Goal: Task Accomplishment & Management: Use online tool/utility

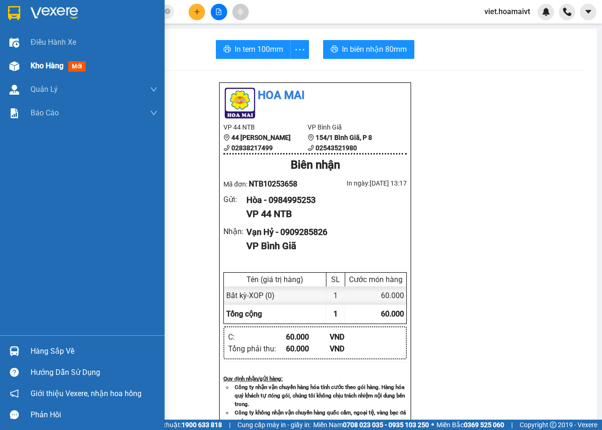
click at [57, 64] on span "Kho hàng" at bounding box center [47, 65] width 33 height 9
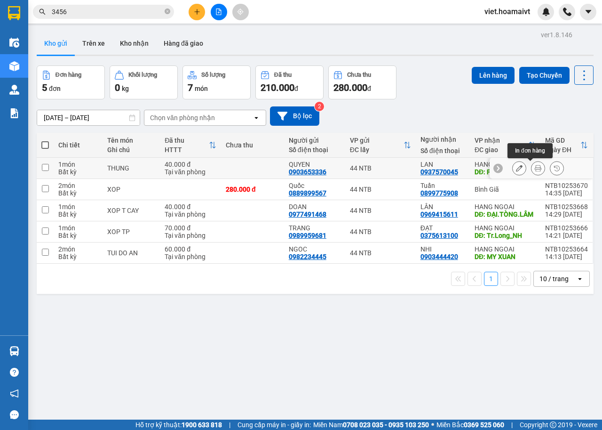
click at [535, 171] on icon at bounding box center [538, 168] width 7 height 7
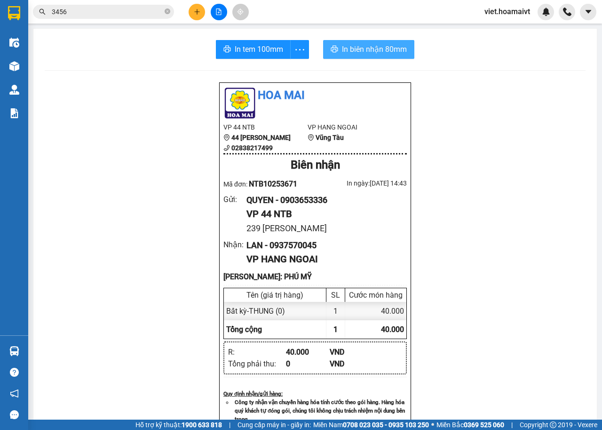
click at [399, 47] on span "In biên nhận 80mm" at bounding box center [374, 49] width 65 height 12
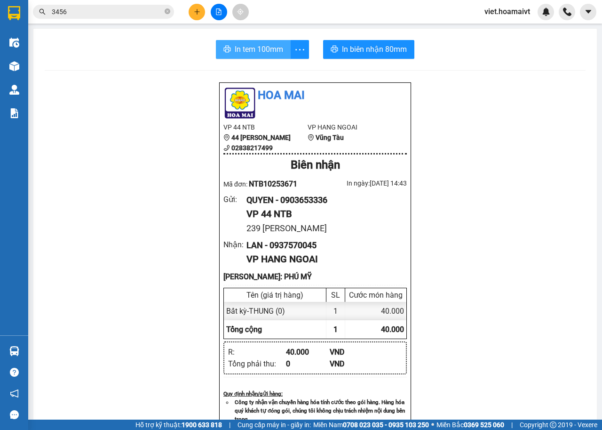
click at [240, 45] on span "In tem 100mm" at bounding box center [259, 49] width 48 height 12
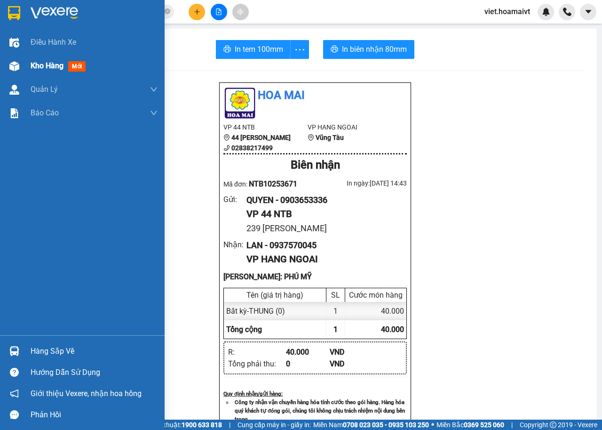
click at [59, 70] on span "Kho hàng" at bounding box center [47, 65] width 33 height 9
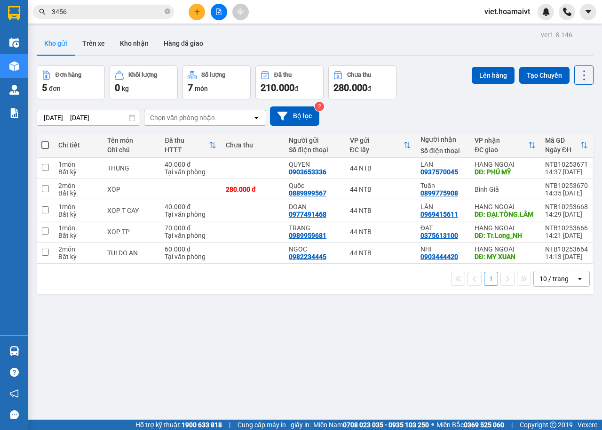
click at [218, 114] on div "Chọn văn phòng nhận" at bounding box center [198, 117] width 108 height 15
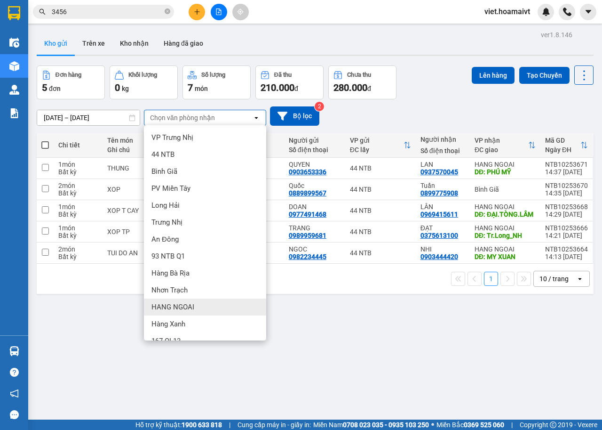
click at [191, 305] on span "HANG NGOAI" at bounding box center [173, 306] width 43 height 9
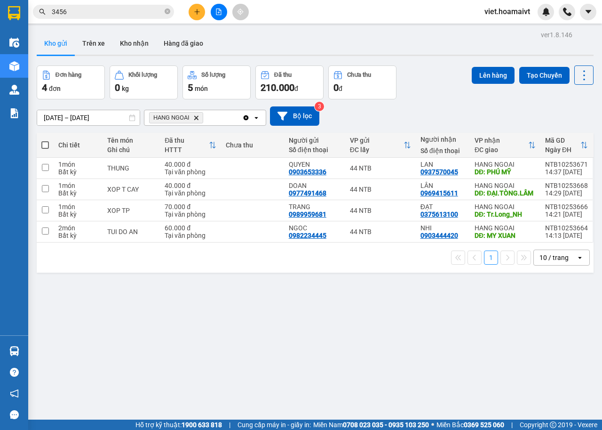
click at [44, 146] on span at bounding box center [45, 145] width 8 height 8
click at [45, 140] on input "checkbox" at bounding box center [45, 140] width 0 height 0
checkbox input "true"
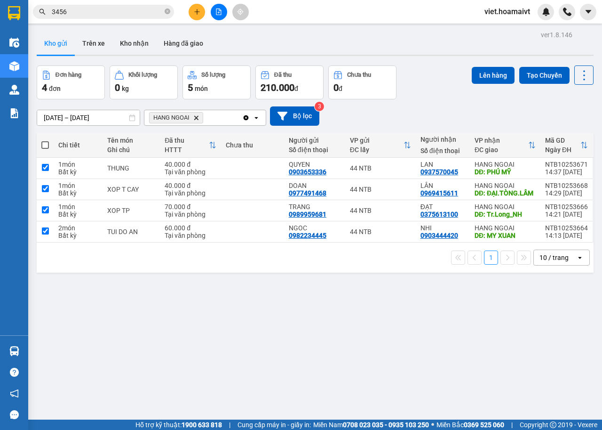
checkbox input "true"
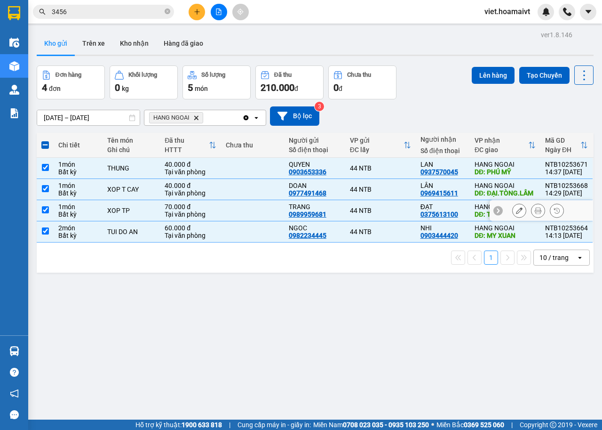
click at [44, 213] on input "checkbox" at bounding box center [45, 209] width 7 height 7
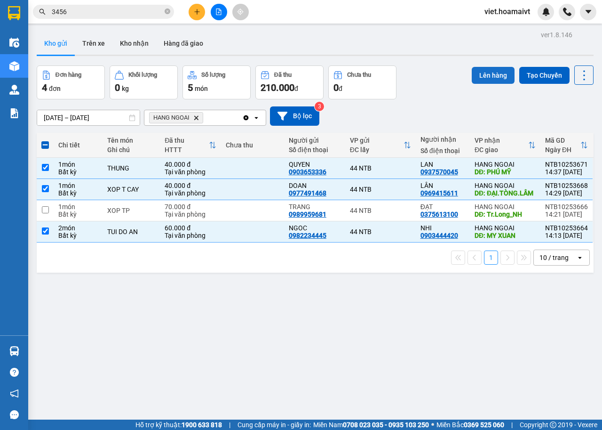
click at [487, 73] on button "Lên hàng" at bounding box center [493, 75] width 43 height 17
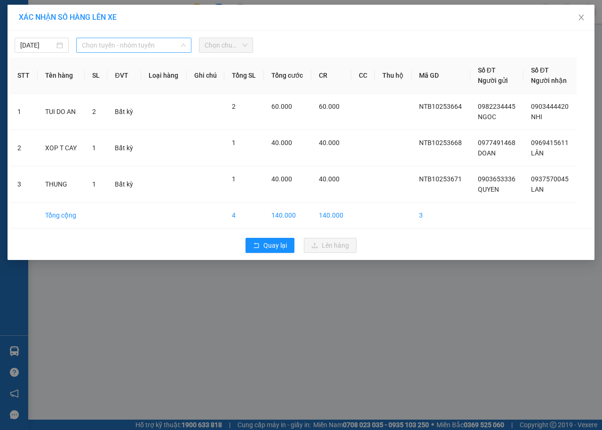
click at [107, 46] on span "Chọn tuyến - nhóm tuyến" at bounding box center [134, 45] width 104 height 14
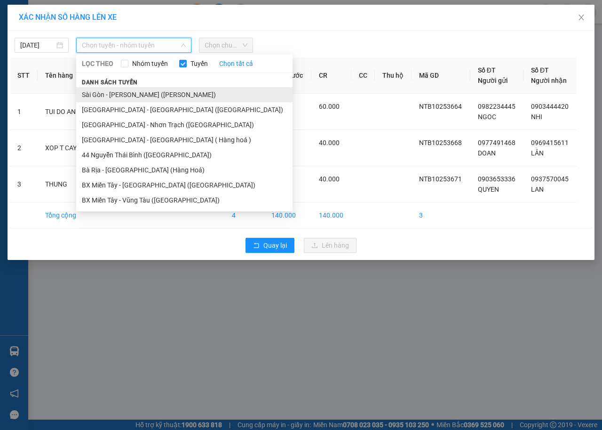
click at [124, 97] on li "Sài Gòn - [PERSON_NAME] ([PERSON_NAME])" at bounding box center [184, 94] width 216 height 15
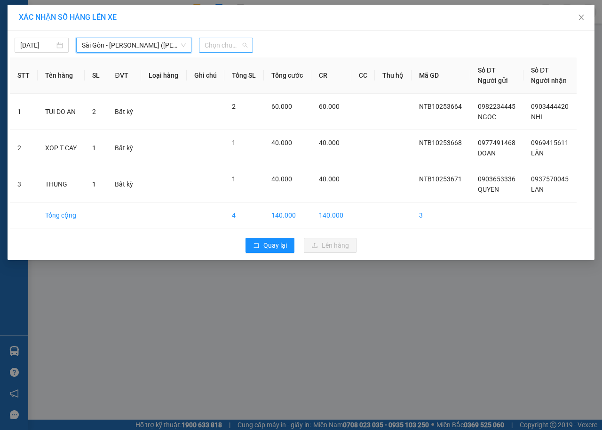
click at [230, 40] on span "Chọn chuyến" at bounding box center [226, 45] width 43 height 14
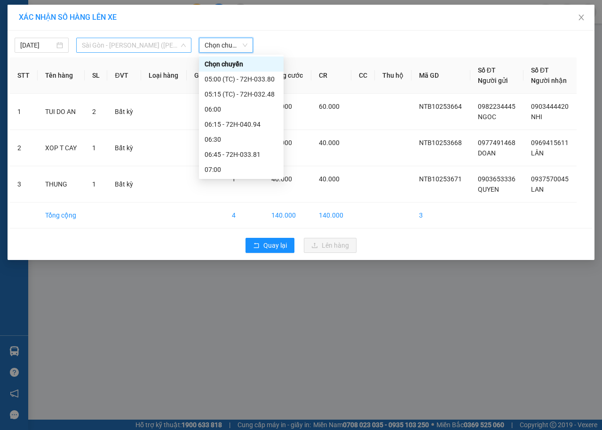
click at [127, 46] on span "Sài Gòn - [PERSON_NAME] ([PERSON_NAME])" at bounding box center [134, 45] width 104 height 14
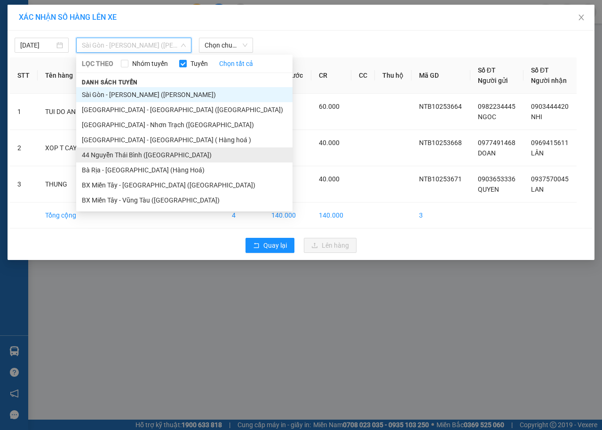
click at [112, 150] on li "44 Nguyễn Thái Bình ([GEOGRAPHIC_DATA])" at bounding box center [184, 154] width 216 height 15
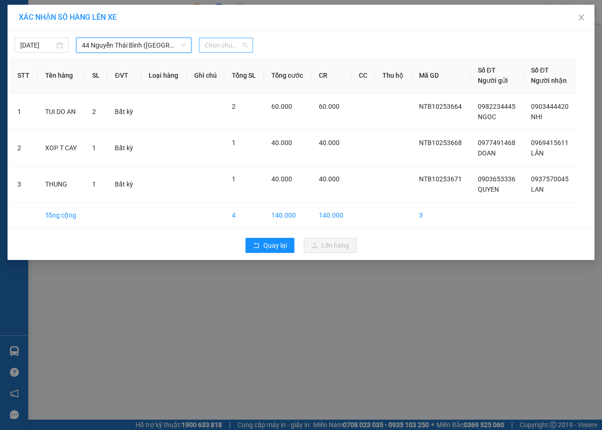
click at [237, 43] on span "Chọn chuyến" at bounding box center [226, 45] width 43 height 14
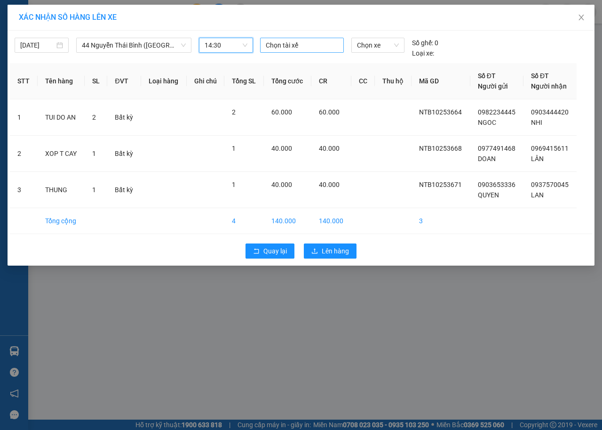
click at [316, 47] on div at bounding box center [302, 45] width 79 height 11
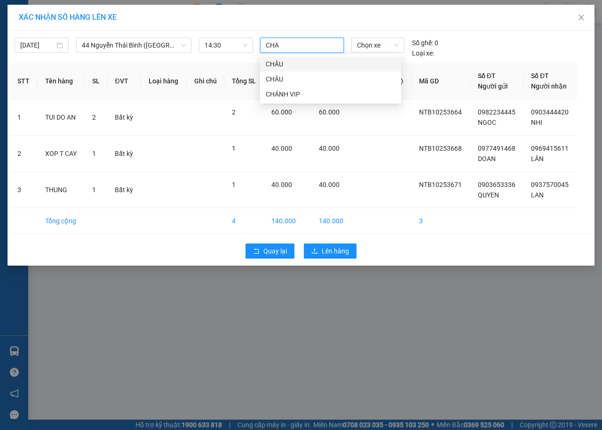
type input "CHAU"
click at [280, 64] on div "CHÂU" at bounding box center [331, 64] width 130 height 10
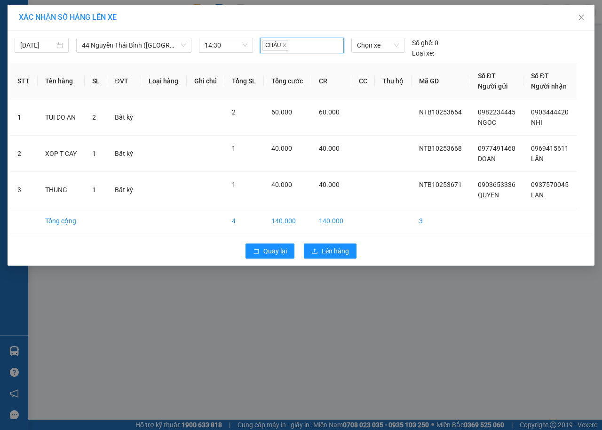
click at [313, 42] on div "CHÂU" at bounding box center [302, 46] width 79 height 14
click at [321, 251] on button "Lên hàng" at bounding box center [330, 250] width 53 height 15
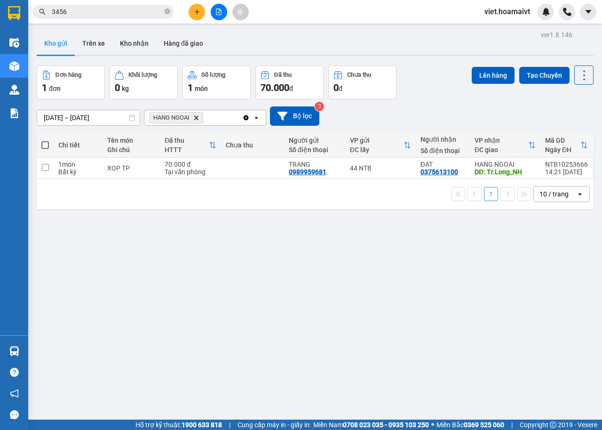
click at [198, 13] on icon "plus" at bounding box center [197, 11] width 7 height 7
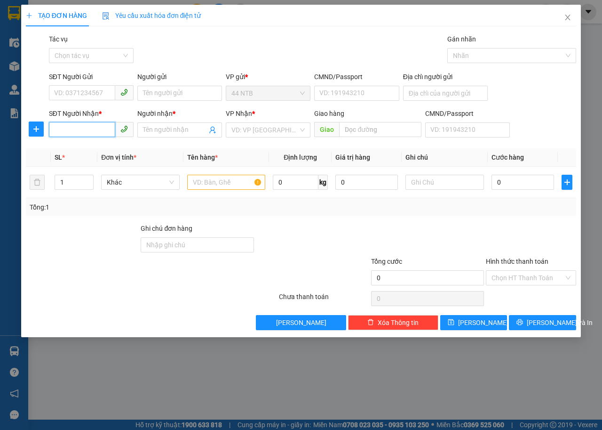
click at [77, 128] on input "SĐT Người Nhận *" at bounding box center [82, 129] width 66 height 15
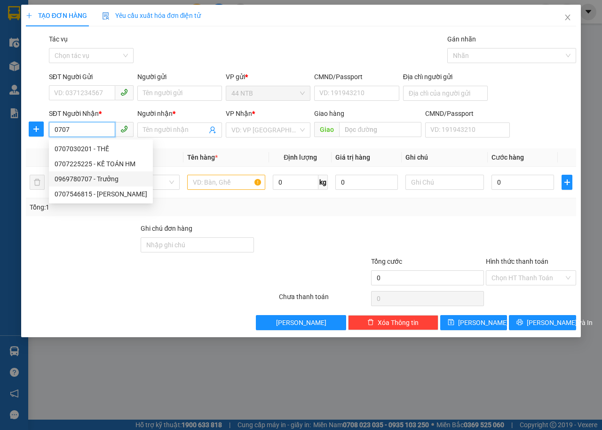
click at [88, 178] on div "0969780707 - Trưởng" at bounding box center [101, 179] width 93 height 10
type input "0969780707"
type input "Trưởng"
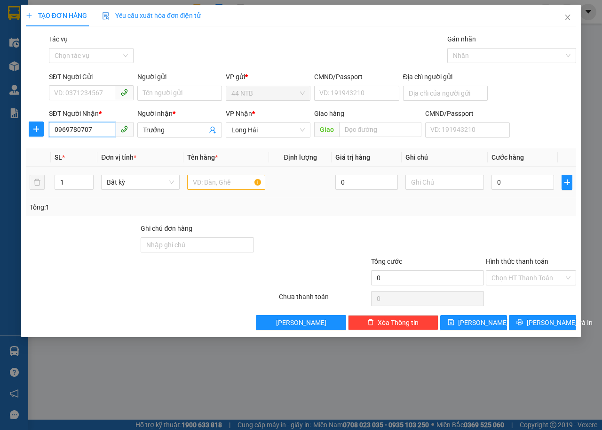
type input "0969780707"
click at [215, 184] on input "text" at bounding box center [226, 182] width 79 height 15
type input "THUNG"
click at [522, 180] on input "0" at bounding box center [523, 182] width 63 height 15
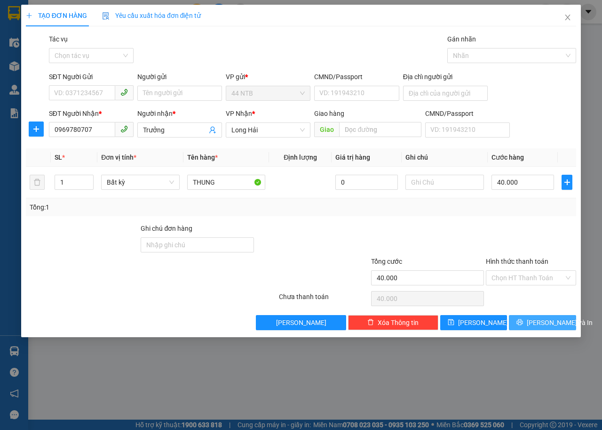
click at [563, 329] on button "[PERSON_NAME] và In" at bounding box center [542, 322] width 67 height 15
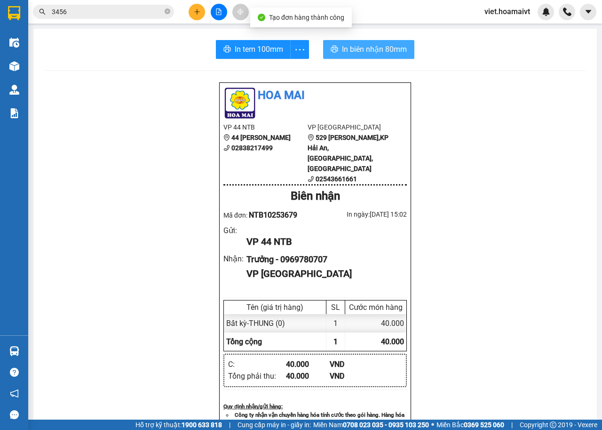
click at [364, 51] on span "In biên nhận 80mm" at bounding box center [374, 49] width 65 height 12
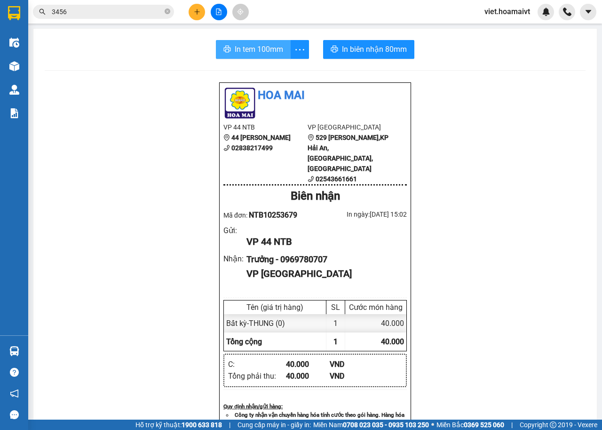
click at [251, 50] on div "In tem 100mm" at bounding box center [262, 49] width 93 height 19
click at [248, 51] on span "In tem 100mm" at bounding box center [259, 49] width 48 height 12
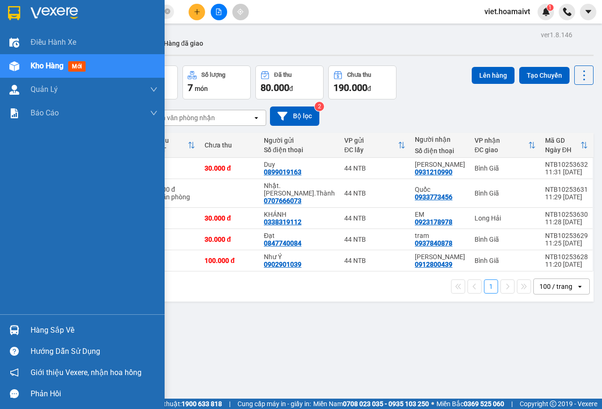
click at [19, 41] on div at bounding box center [14, 42] width 16 height 16
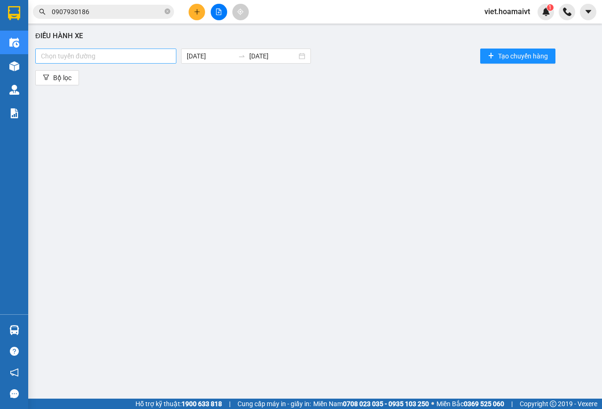
click at [154, 55] on div at bounding box center [106, 55] width 136 height 11
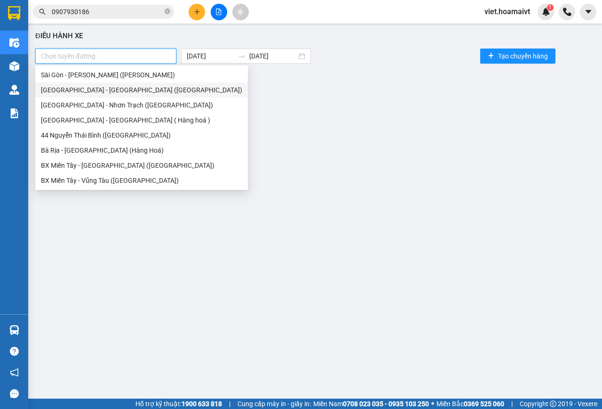
click at [99, 89] on div "[GEOGRAPHIC_DATA] - [GEOGRAPHIC_DATA] ([GEOGRAPHIC_DATA])" at bounding box center [141, 90] width 201 height 10
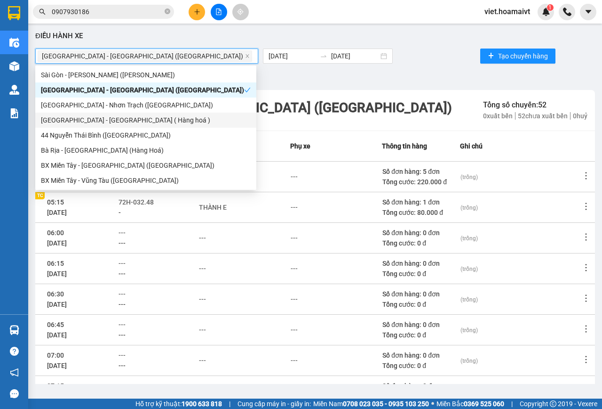
click at [87, 120] on div "[GEOGRAPHIC_DATA] - [GEOGRAPHIC_DATA] ( Hàng hoá )" at bounding box center [146, 120] width 210 height 10
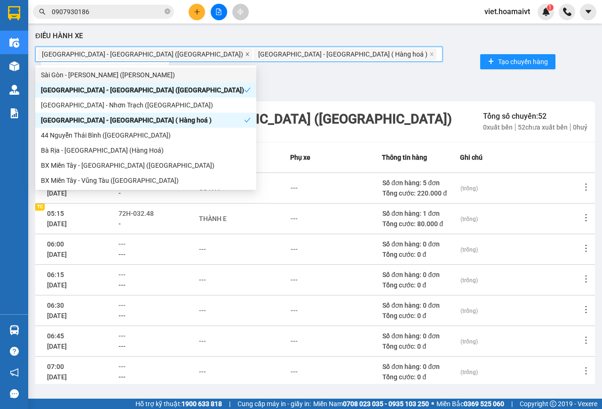
click at [245, 56] on icon "close" at bounding box center [247, 54] width 5 height 5
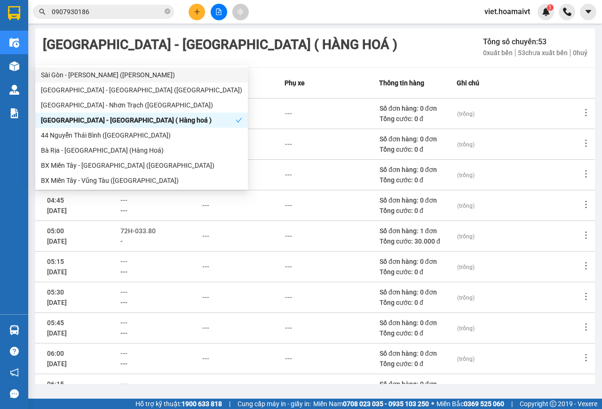
scroll to position [122, 0]
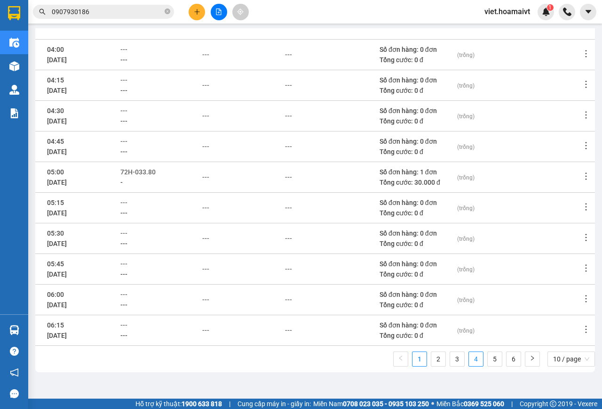
click at [469, 360] on link "4" at bounding box center [476, 359] width 14 height 14
click at [488, 359] on link "5" at bounding box center [495, 359] width 14 height 14
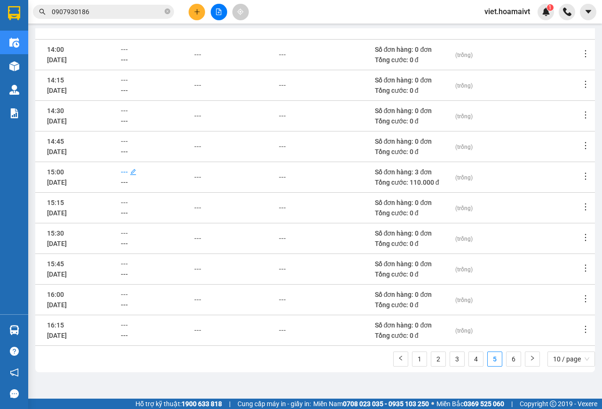
click at [128, 174] on span "---" at bounding box center [124, 172] width 7 height 8
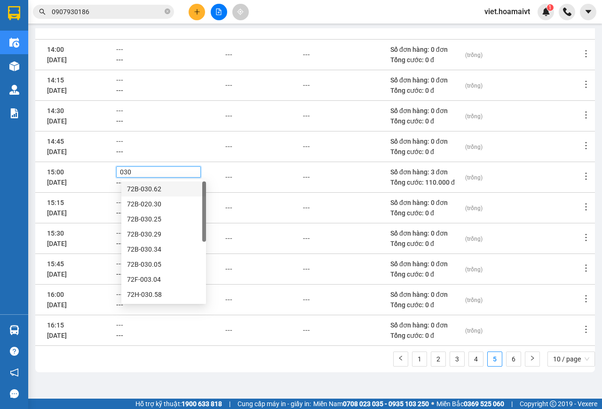
type input "0304"
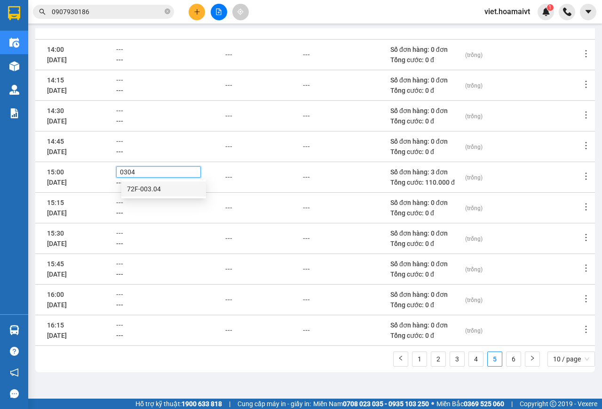
click at [136, 189] on div "72F-003.04" at bounding box center [163, 189] width 73 height 10
click at [232, 178] on div "---" at bounding box center [228, 177] width 7 height 10
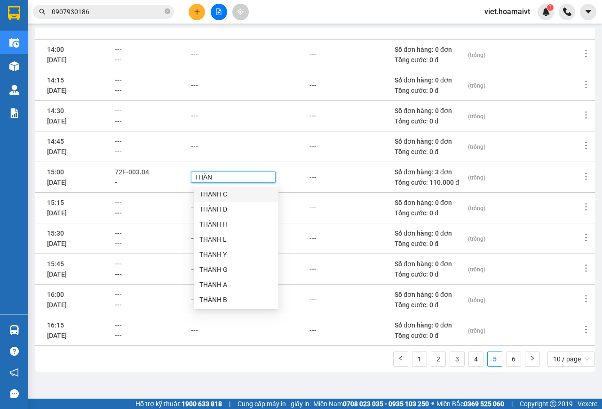
type input "THĂNG"
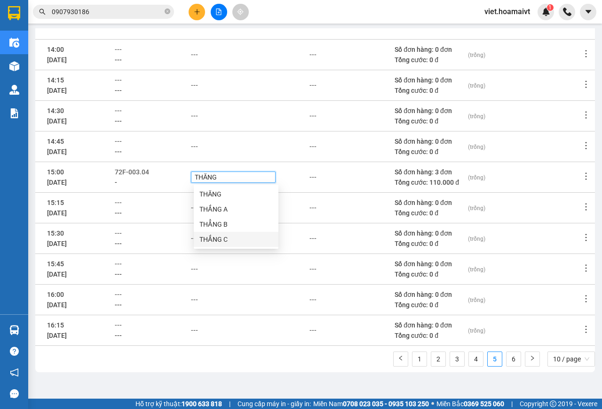
click at [217, 236] on div "THẮNG C" at bounding box center [236, 239] width 73 height 10
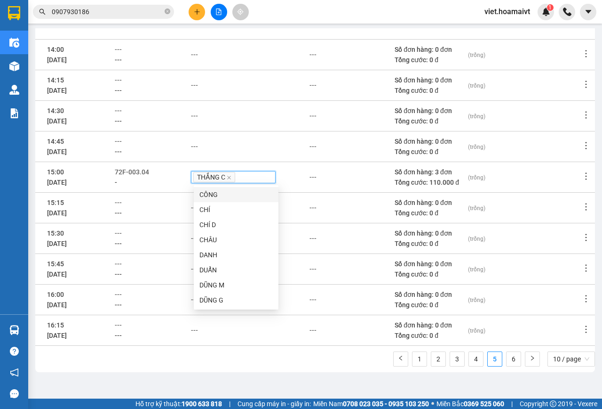
click at [336, 173] on div "---" at bounding box center [352, 177] width 84 height 10
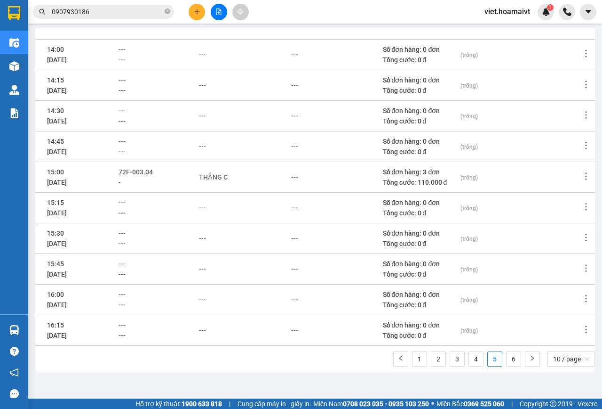
scroll to position [0, 0]
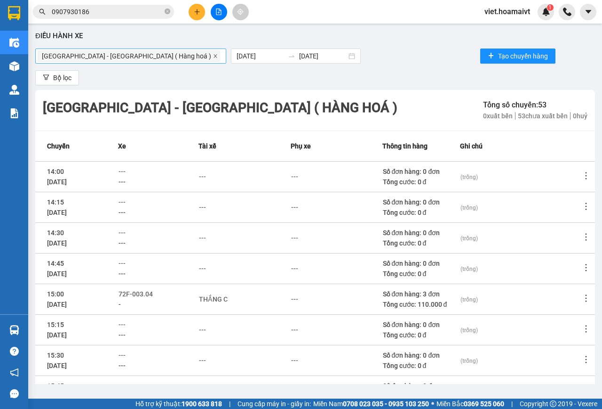
click at [214, 55] on icon "close" at bounding box center [215, 55] width 3 height 3
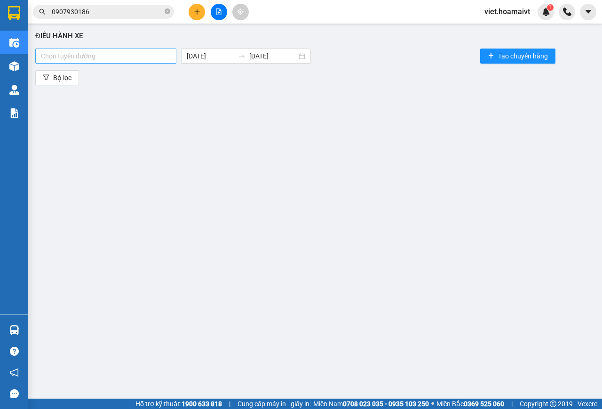
click at [127, 56] on div at bounding box center [106, 55] width 136 height 11
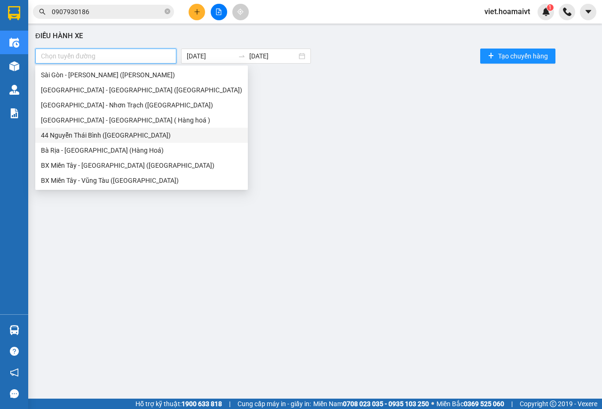
click at [89, 135] on div "44 Nguyễn Thái Bình ([GEOGRAPHIC_DATA])" at bounding box center [141, 135] width 201 height 10
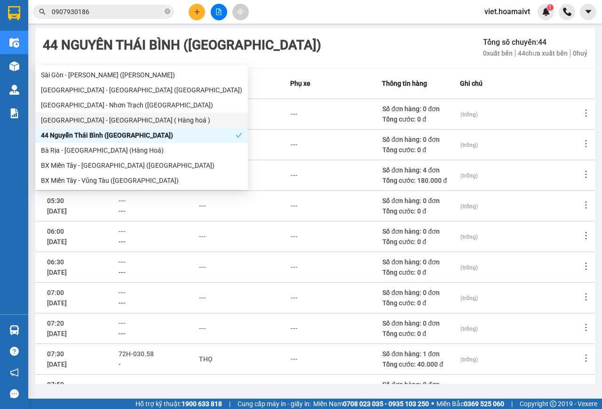
scroll to position [122, 0]
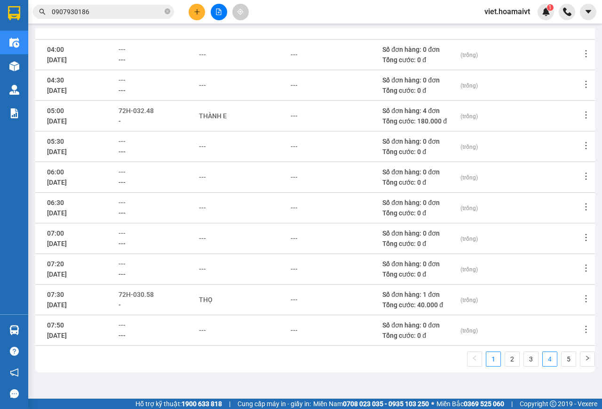
click at [546, 359] on link "4" at bounding box center [550, 359] width 14 height 14
click at [126, 233] on span "---" at bounding box center [122, 233] width 7 height 8
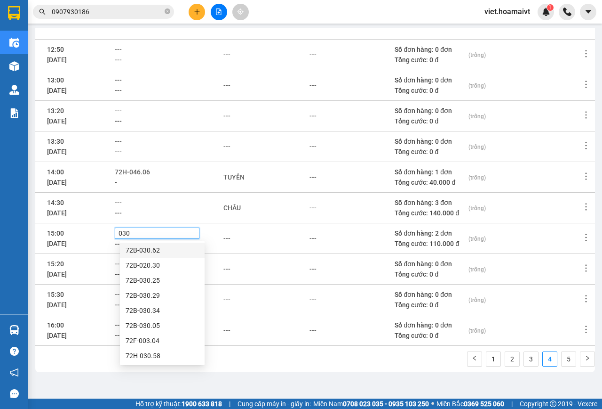
type input "0304"
click at [143, 247] on div "72F-003.04" at bounding box center [162, 250] width 73 height 10
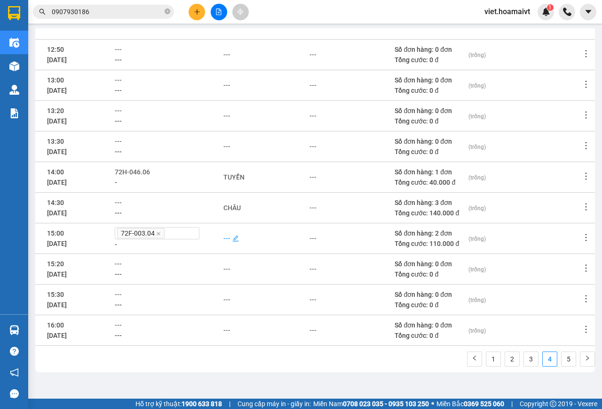
click at [231, 238] on div "---" at bounding box center [227, 238] width 7 height 10
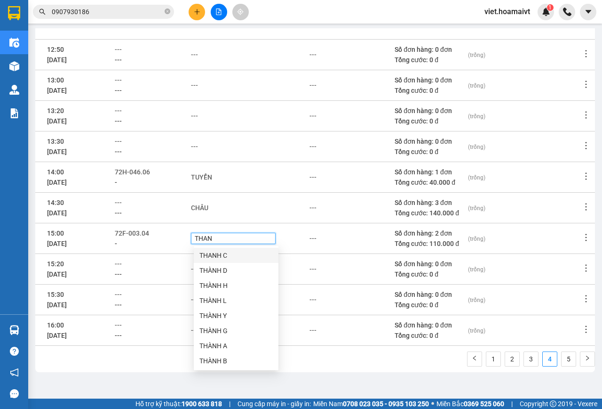
type input "THANG"
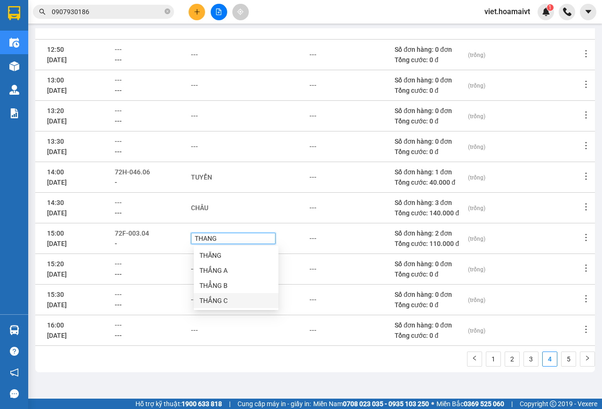
click at [223, 301] on div "THẮNG C" at bounding box center [236, 300] width 73 height 10
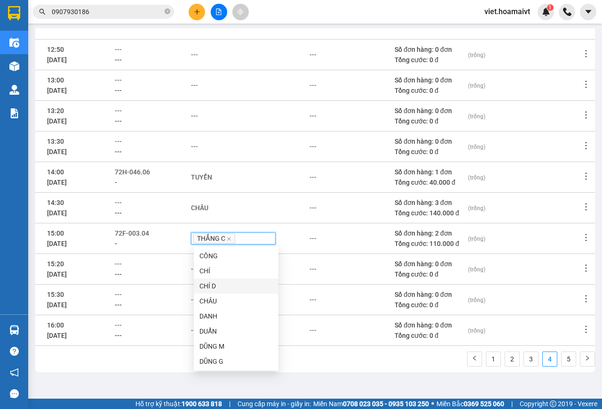
click at [330, 233] on div "---" at bounding box center [352, 238] width 84 height 10
